Goal: Information Seeking & Learning: Check status

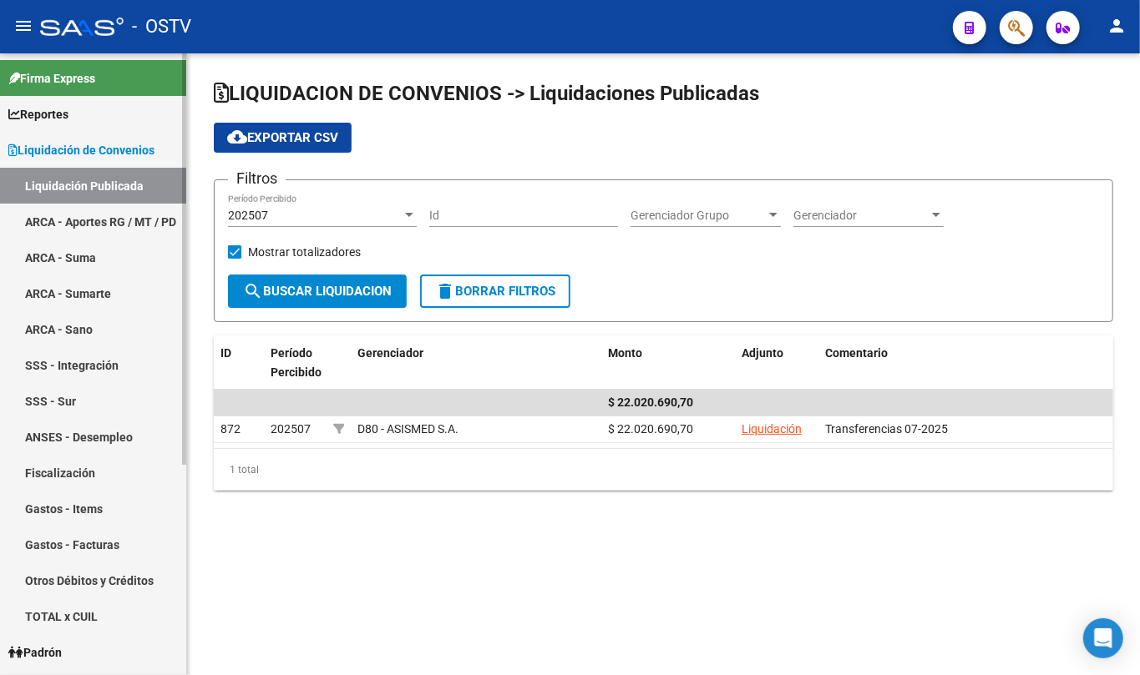
click at [75, 144] on span "Liquidación de Convenios" at bounding box center [81, 150] width 146 height 18
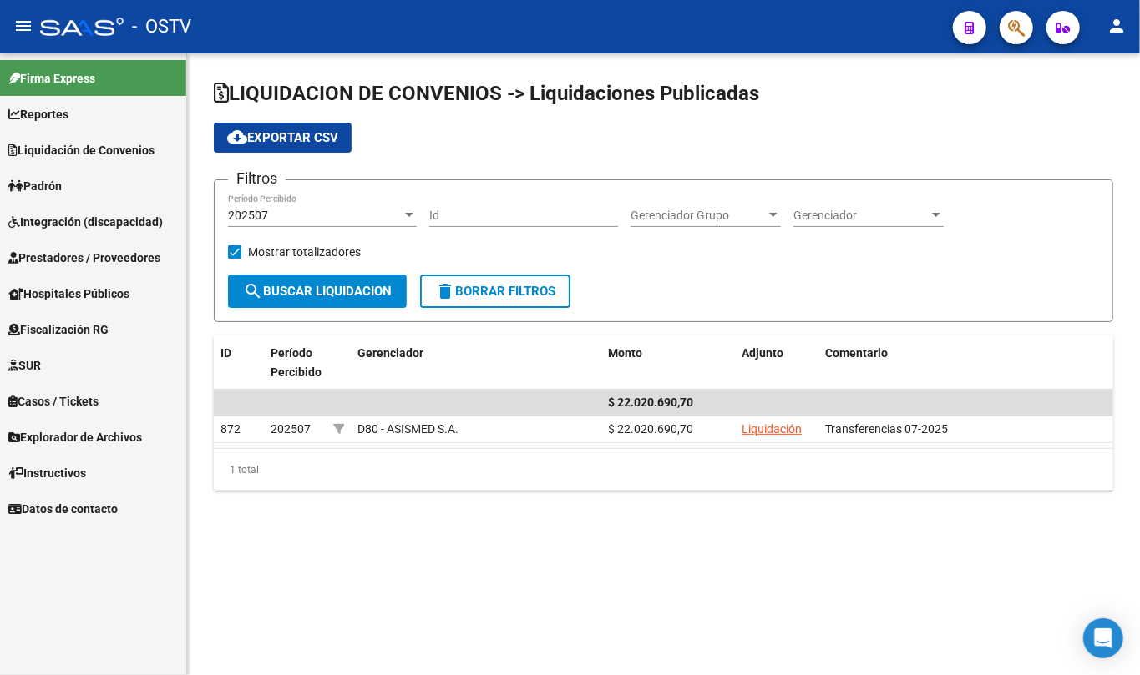
click at [62, 195] on span "Padrón" at bounding box center [34, 186] width 53 height 18
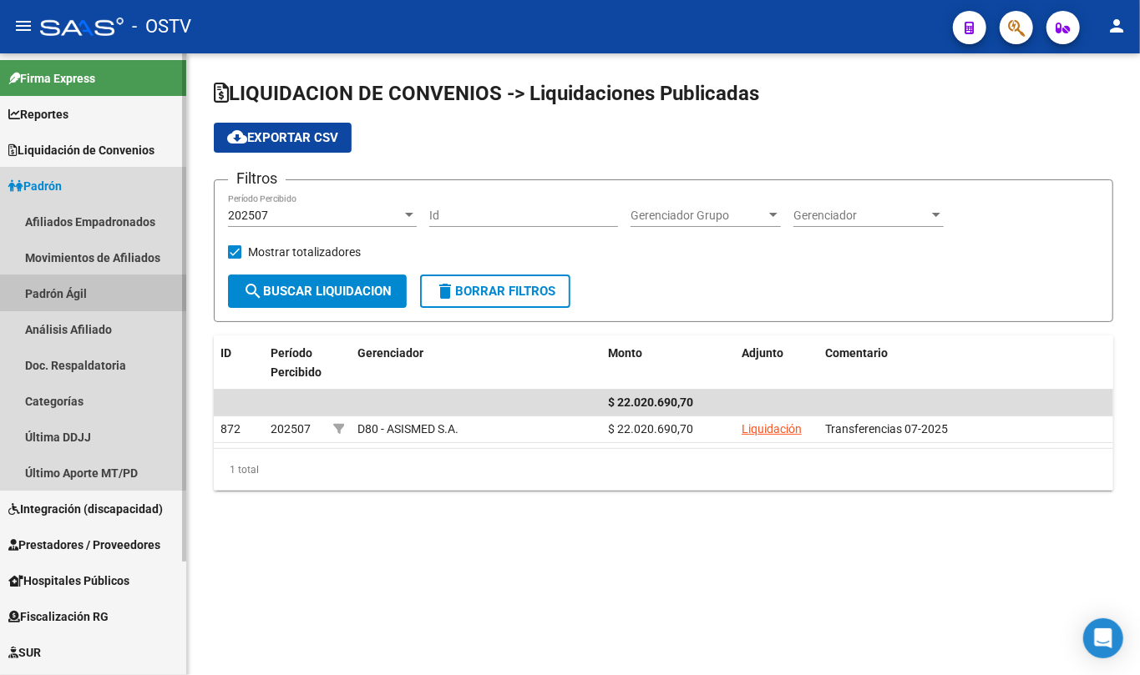
click at [74, 295] on link "Padrón Ágil" at bounding box center [93, 294] width 186 height 36
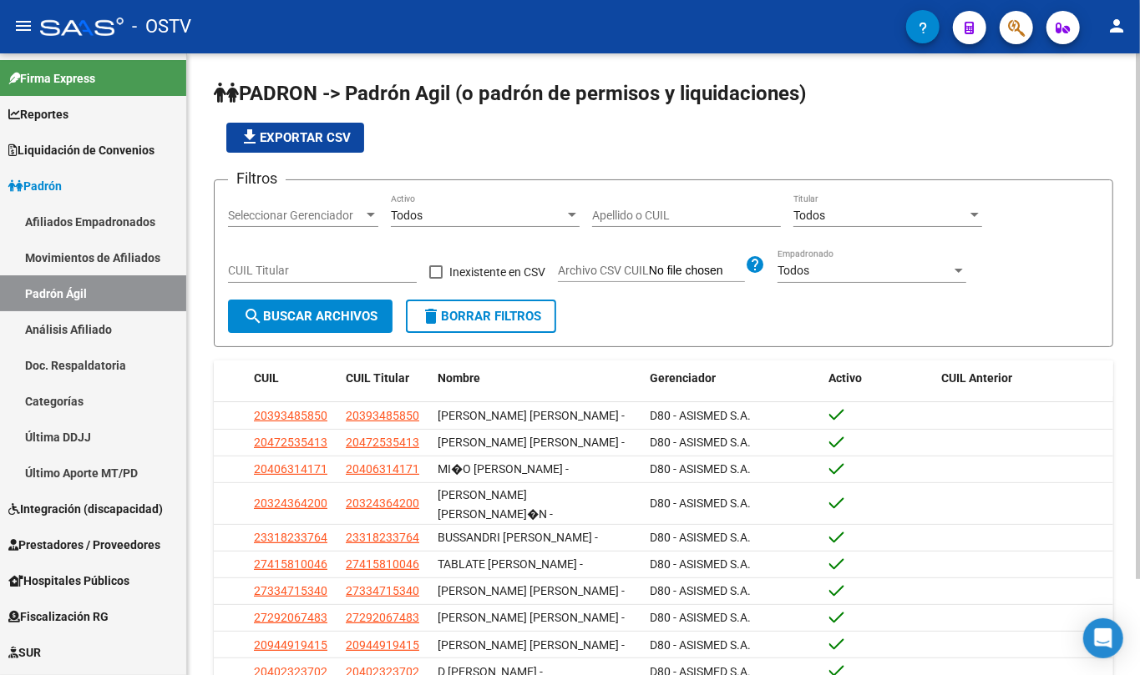
click at [661, 218] on input "Apellido o CUIL" at bounding box center [686, 216] width 189 height 14
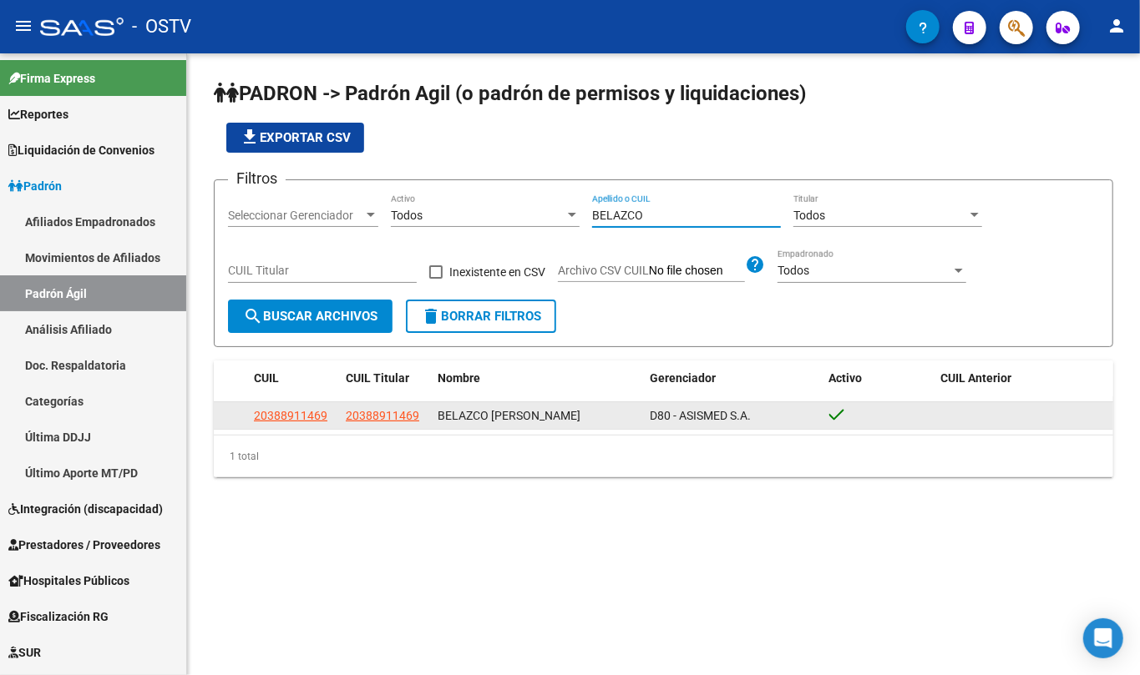
type input "BELAZCO"
click at [395, 428] on datatable-body-cell "20388911469" at bounding box center [385, 415] width 92 height 26
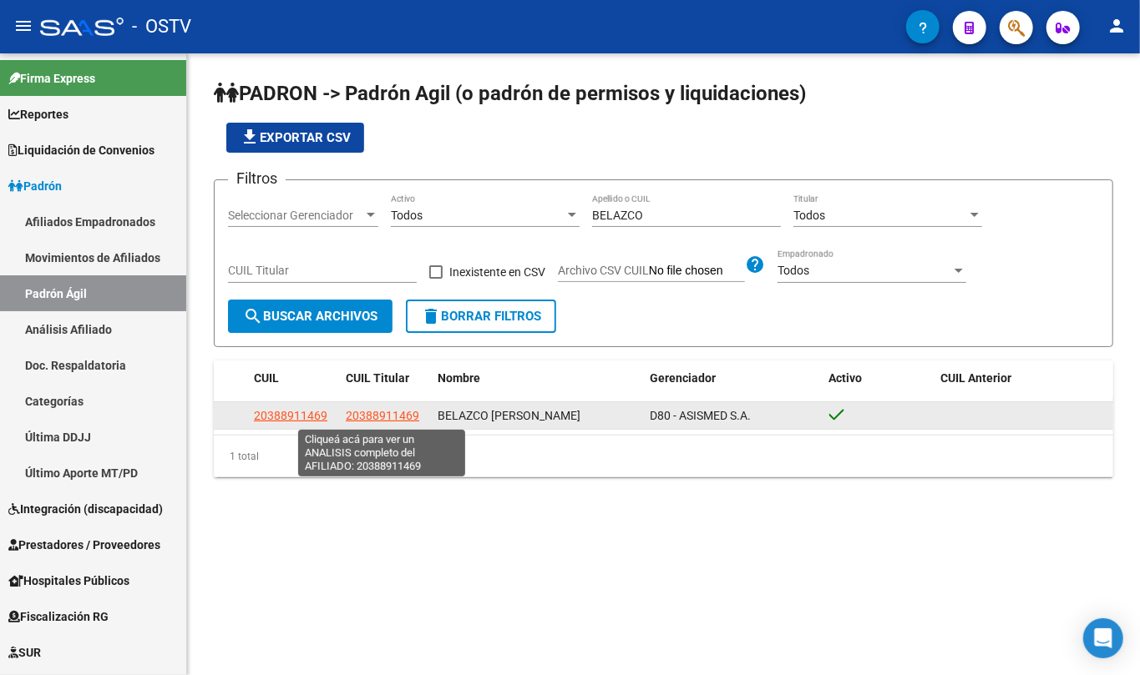
click at [395, 409] on span "20388911469" at bounding box center [382, 415] width 73 height 13
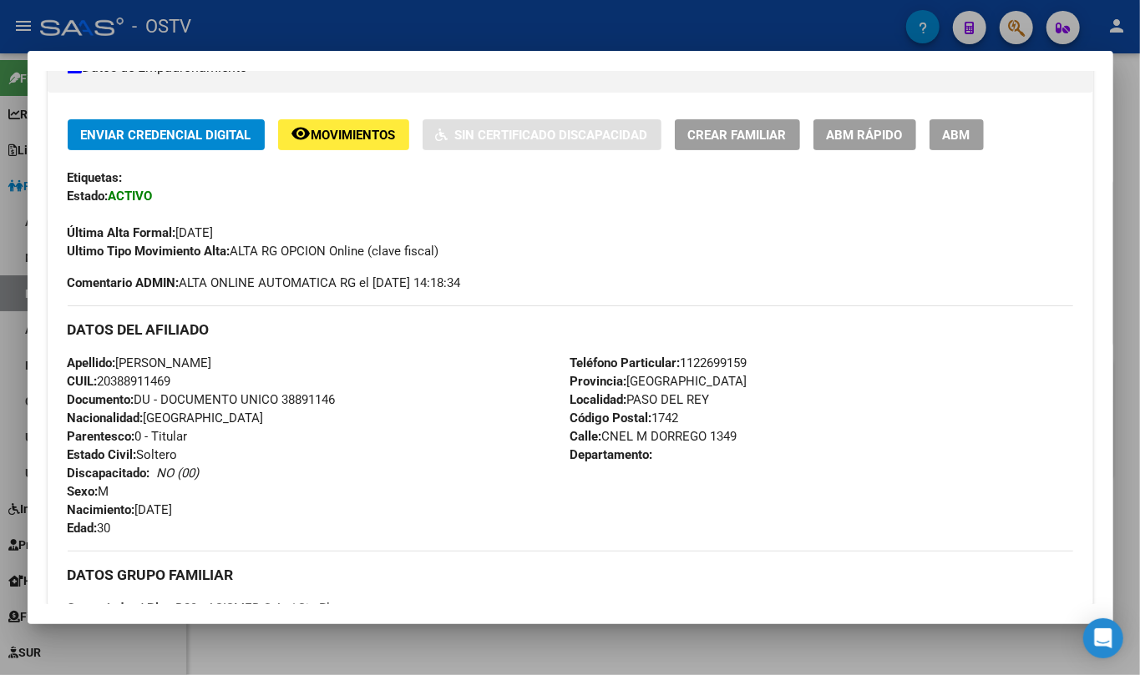
scroll to position [668, 0]
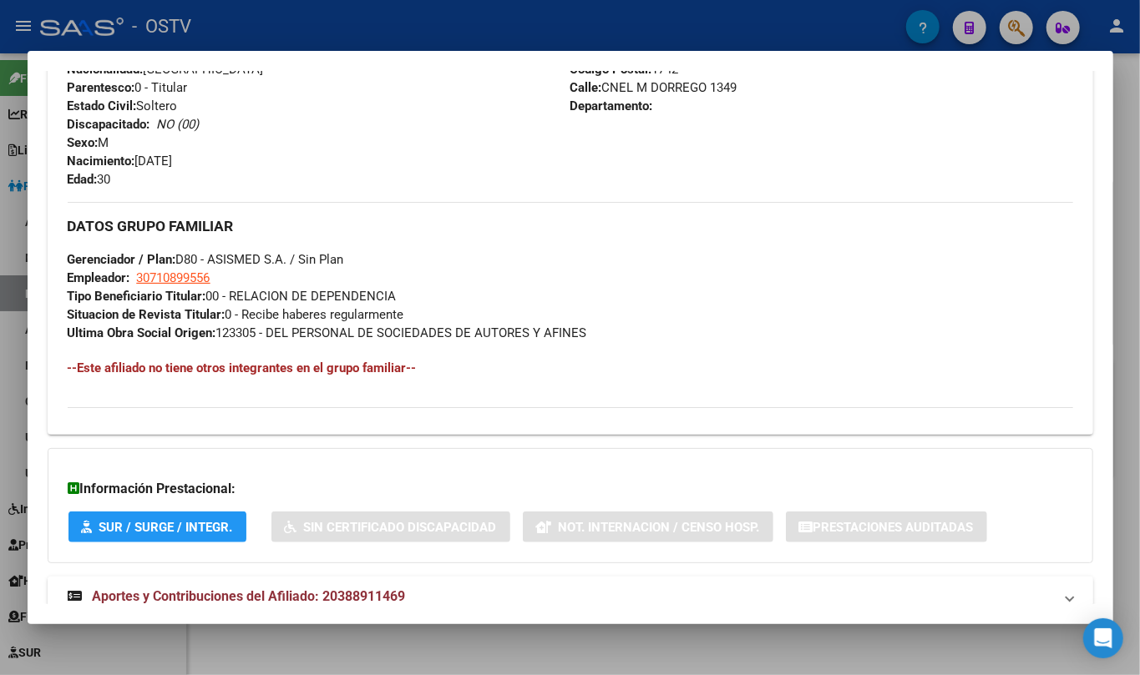
click at [309, 596] on span "Aportes y Contribuciones del Afiliado: 20388911469" at bounding box center [249, 597] width 313 height 16
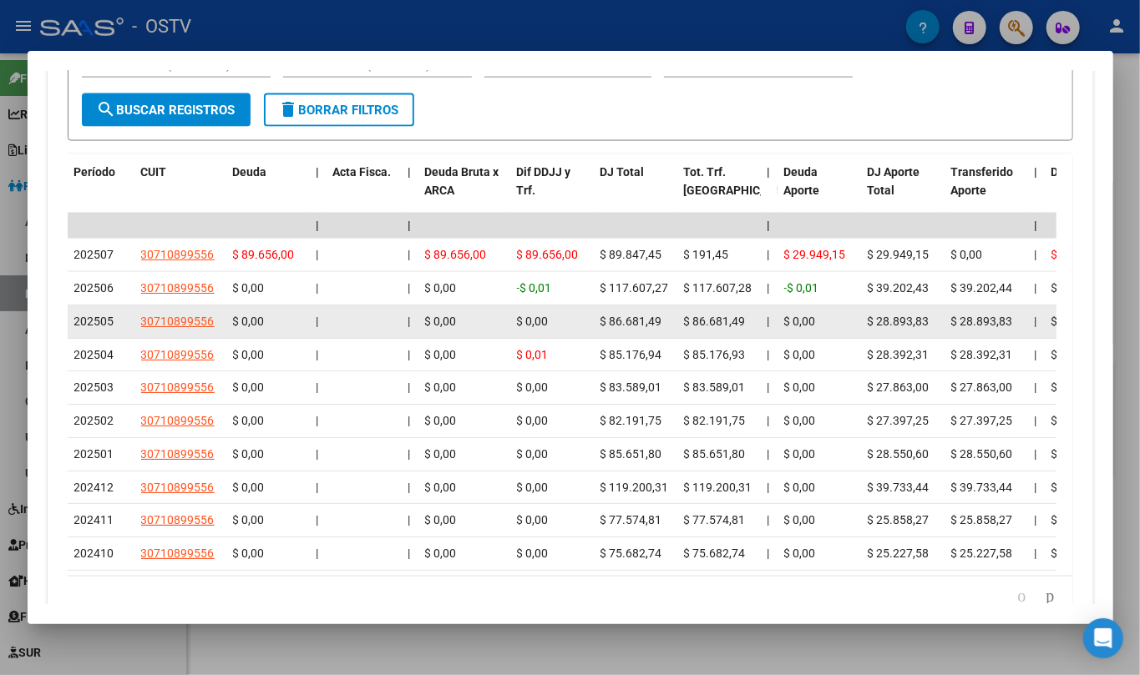
scroll to position [1543, 0]
